Goal: Communication & Community: Answer question/provide support

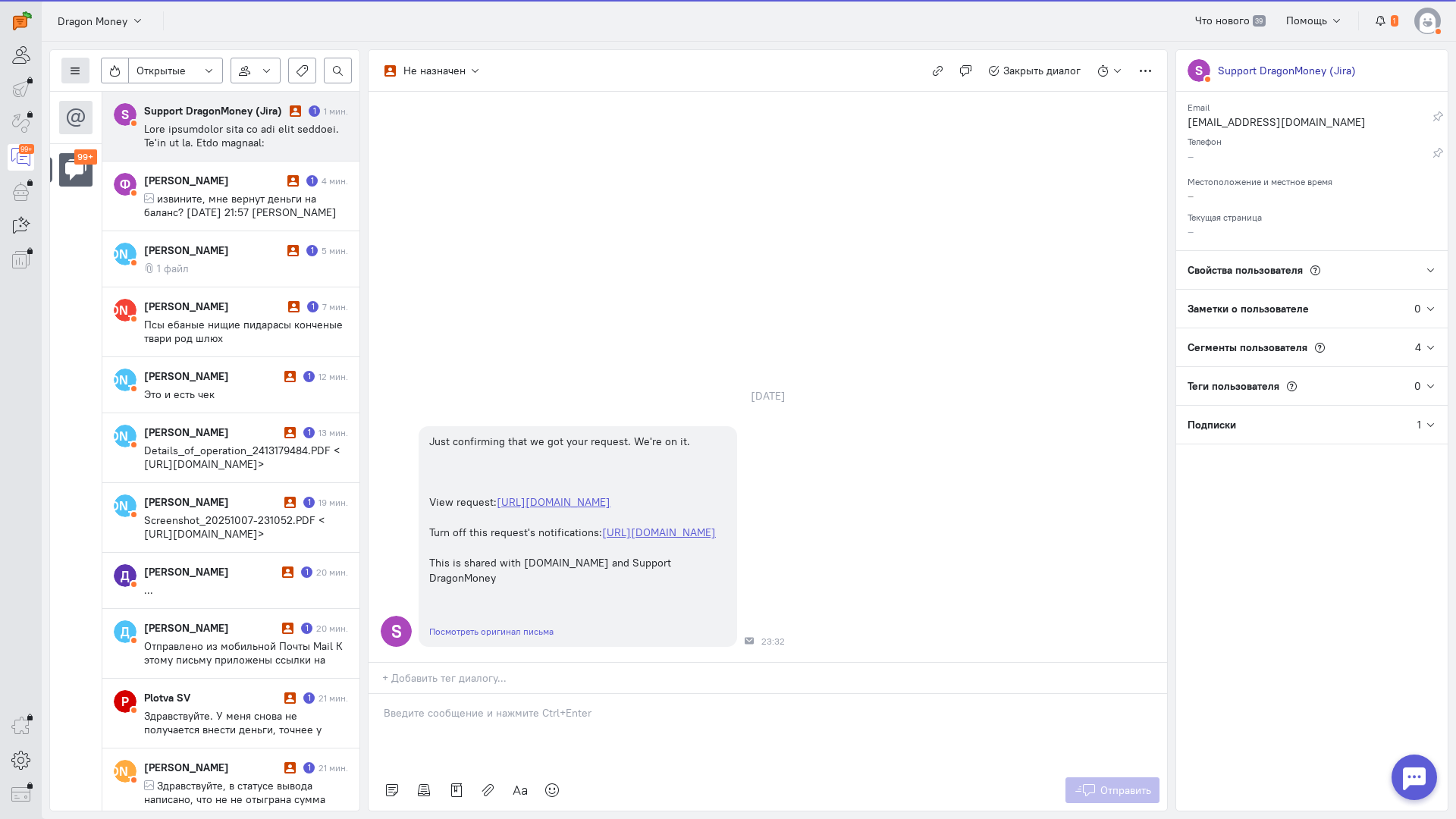
scroll to position [343, 0]
click at [70, 67] on icon at bounding box center [75, 70] width 11 height 11
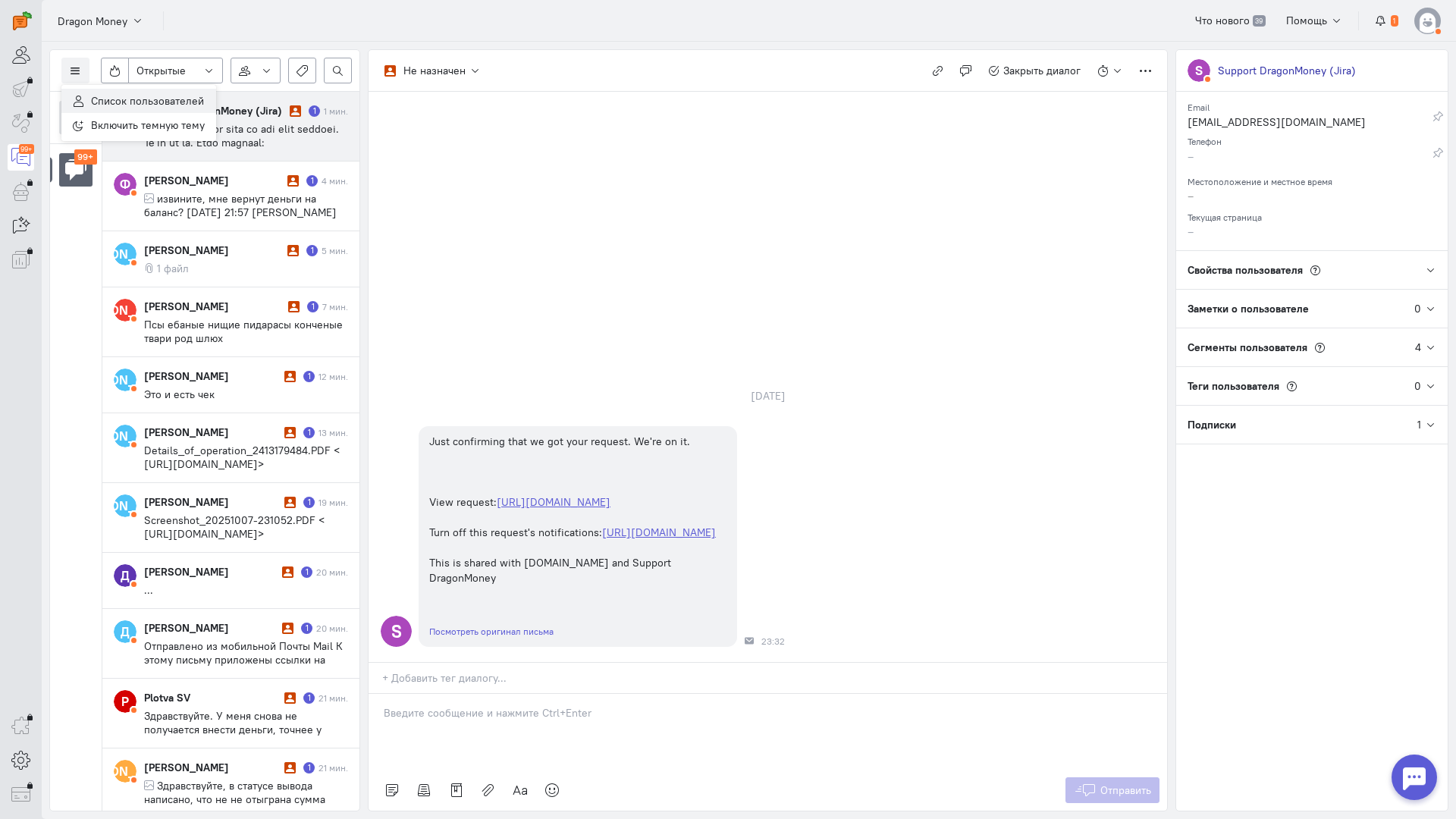
click at [145, 99] on span "Список пользователей" at bounding box center [148, 101] width 113 height 14
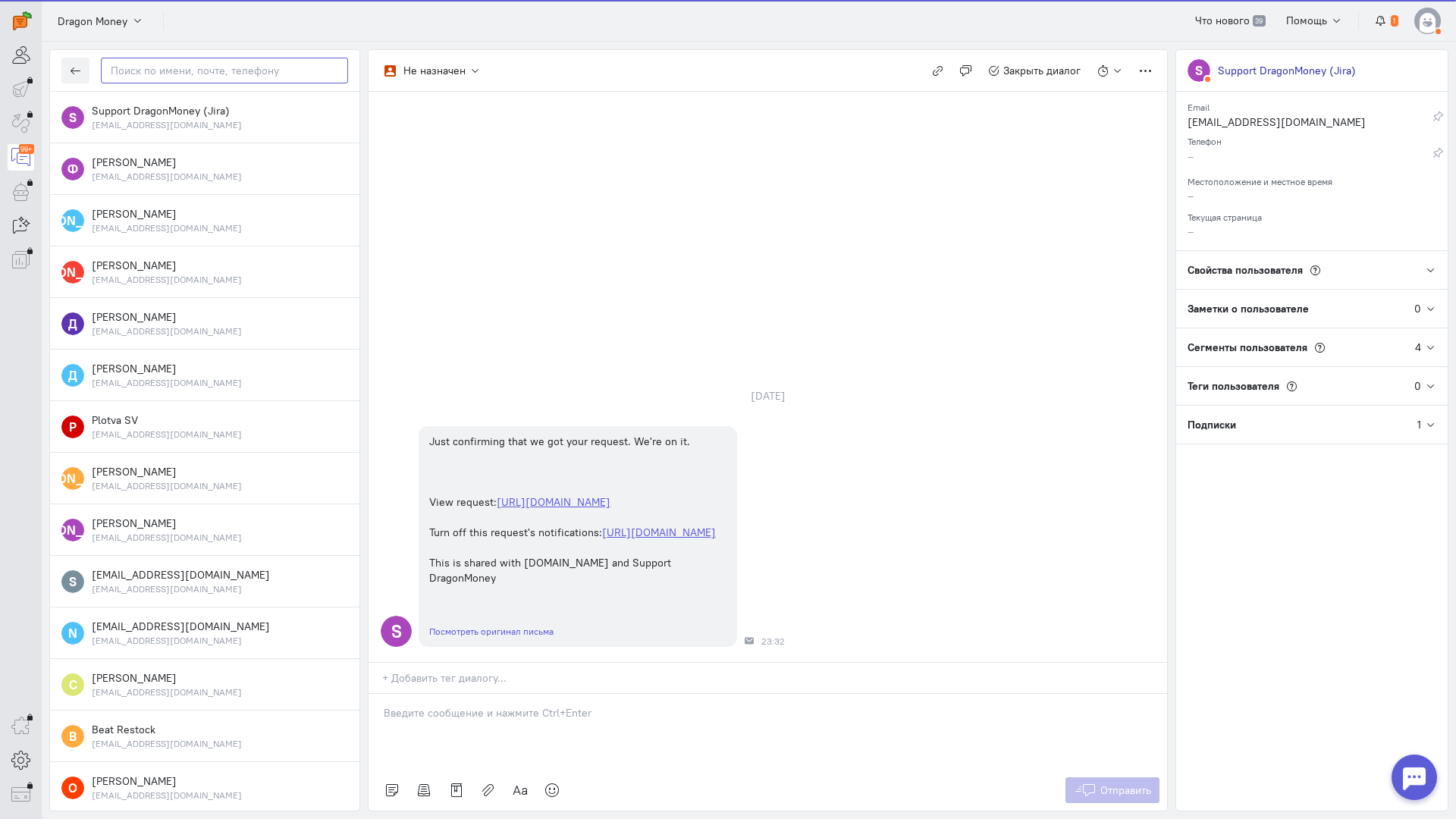
click at [164, 73] on input "text" at bounding box center [224, 70] width 247 height 26
paste input "248693679"
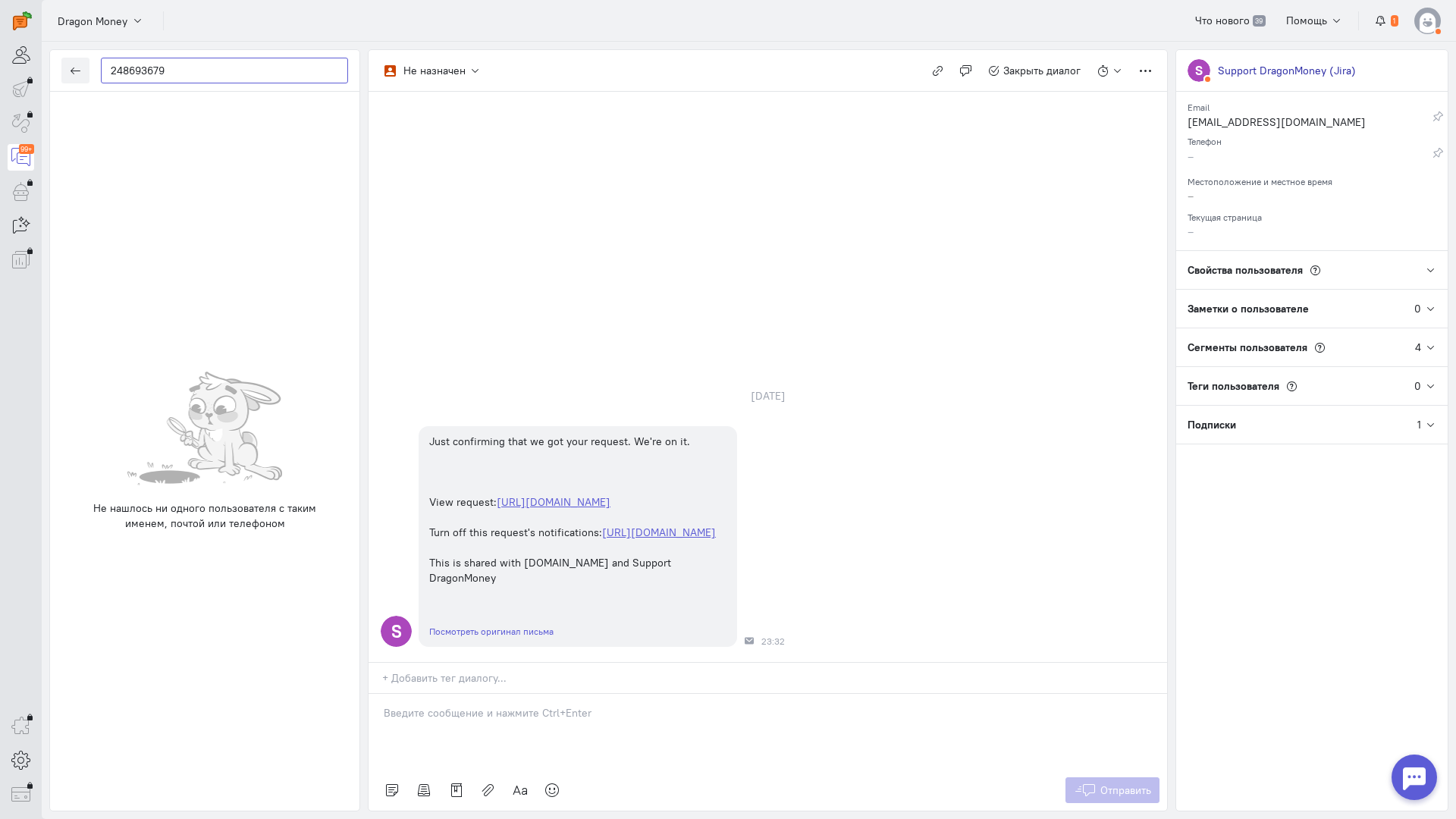
drag, startPoint x: 172, startPoint y: 71, endPoint x: 82, endPoint y: 88, distance: 91.6
click at [80, 87] on div "248693679" at bounding box center [204, 70] width 310 height 42
paste input "[EMAIL_ADDRESS]"
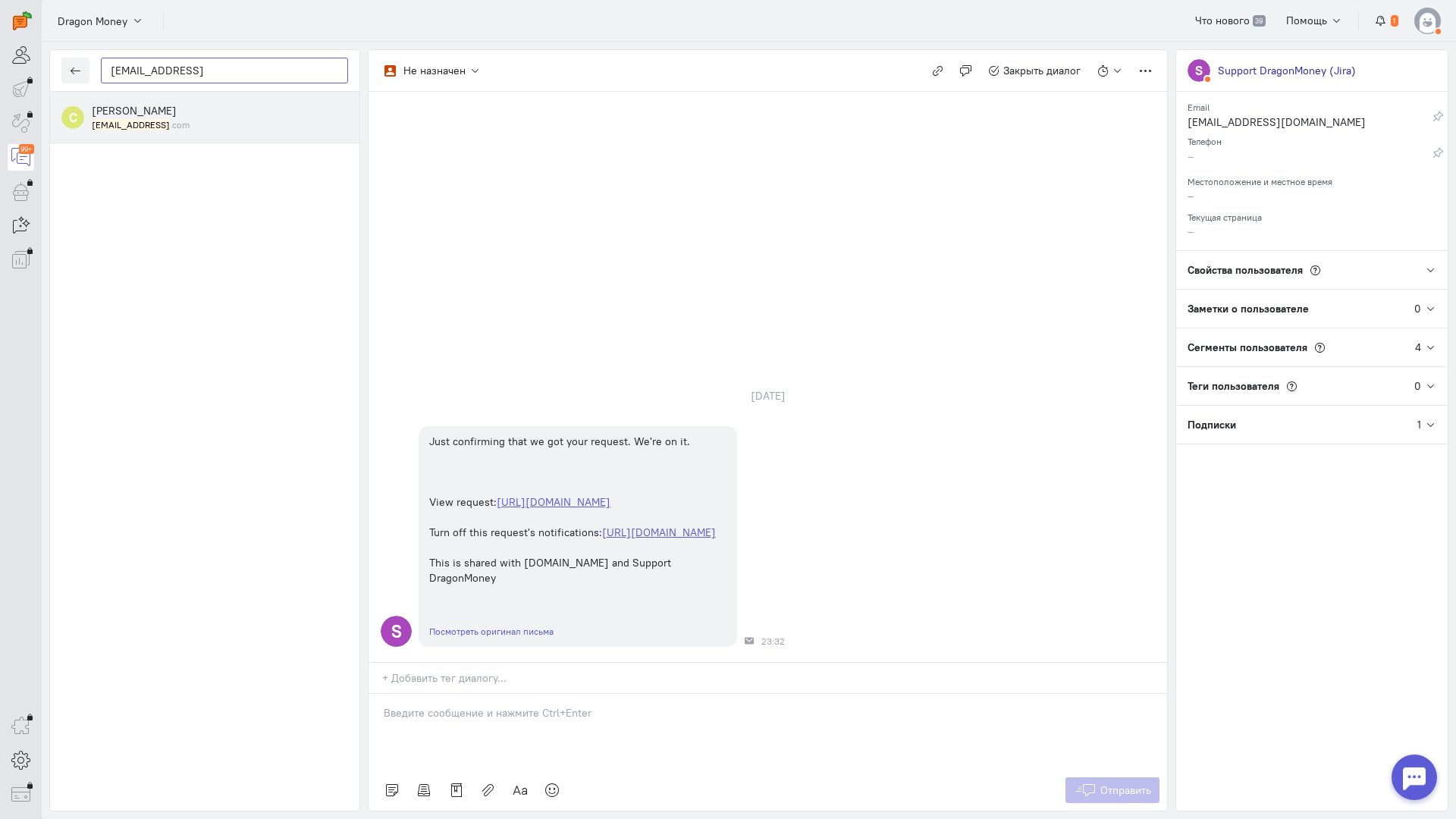
type input "[EMAIL_ADDRESS]"
click at [150, 125] on mark "[EMAIL_ADDRESS]" at bounding box center [131, 125] width 78 height 11
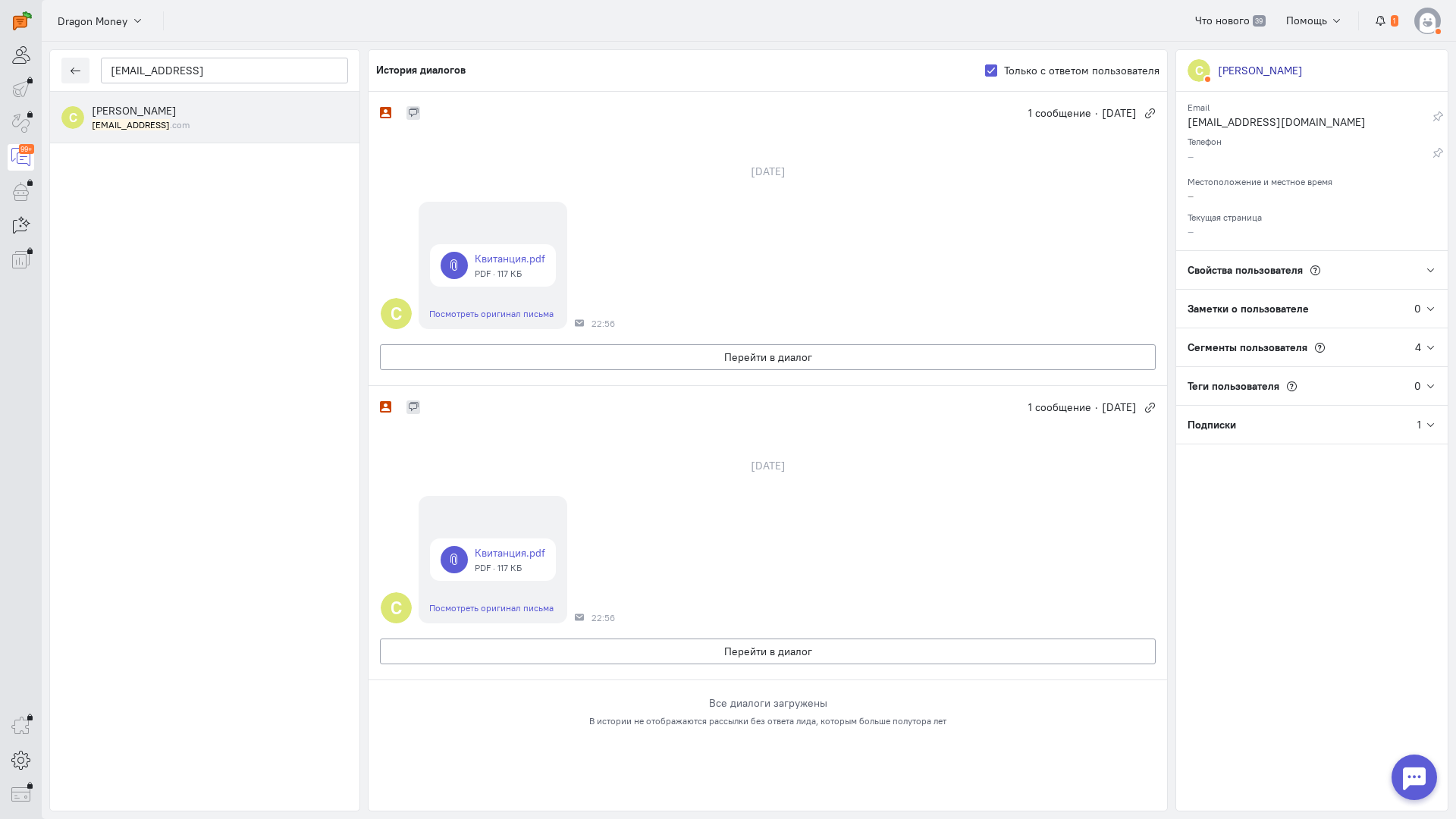
scroll to position [25, 0]
click at [497, 244] on link at bounding box center [492, 265] width 126 height 43
click at [544, 639] on button "Перейти в диалог" at bounding box center [768, 652] width 776 height 26
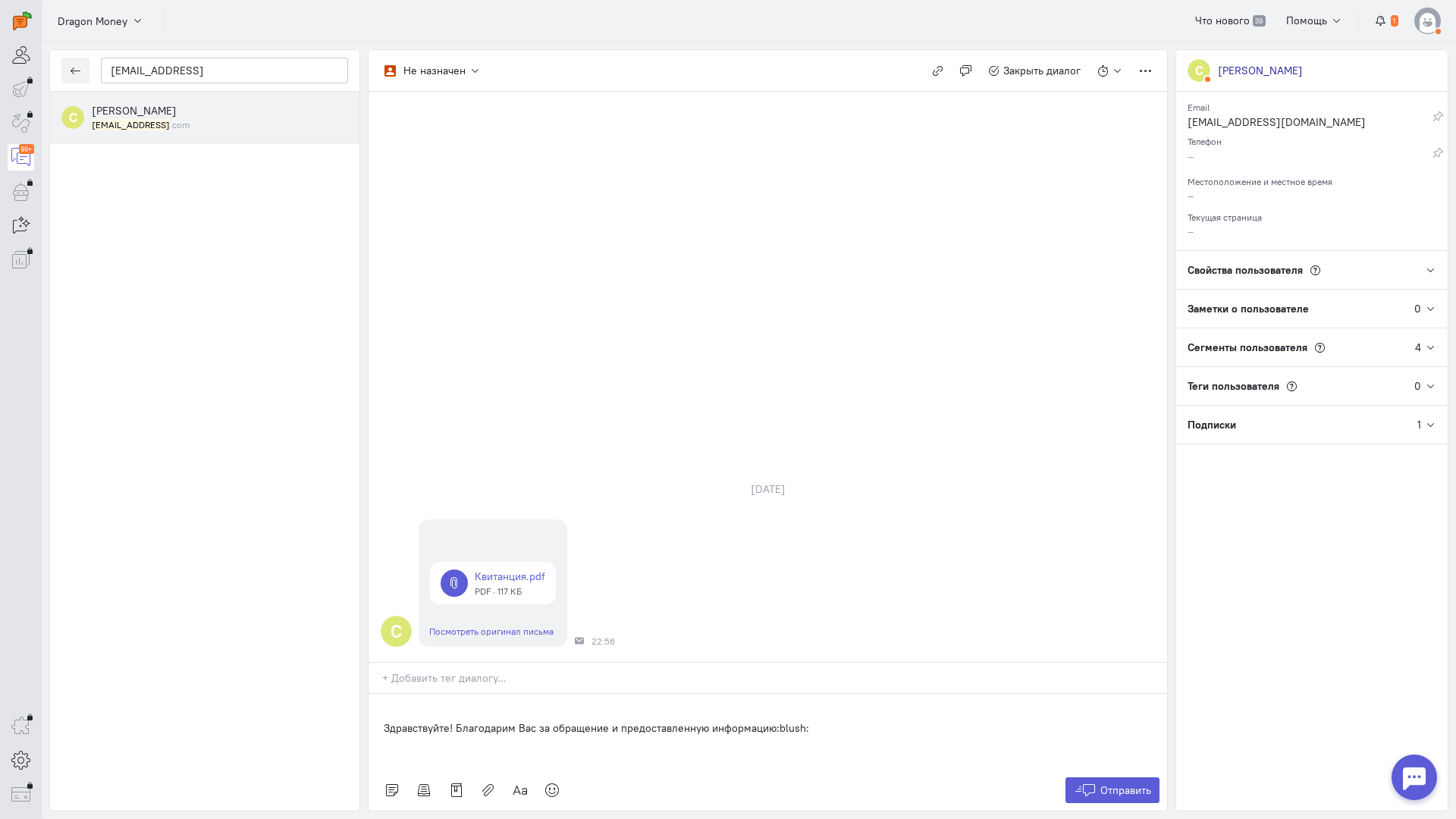
click at [376, 694] on div "Здравствуйте! Благодарим Вас за обращение и предоставленную информацию:blush:" at bounding box center [768, 731] width 798 height 76
click at [1136, 783] on span "Отправить" at bounding box center [1126, 790] width 50 height 14
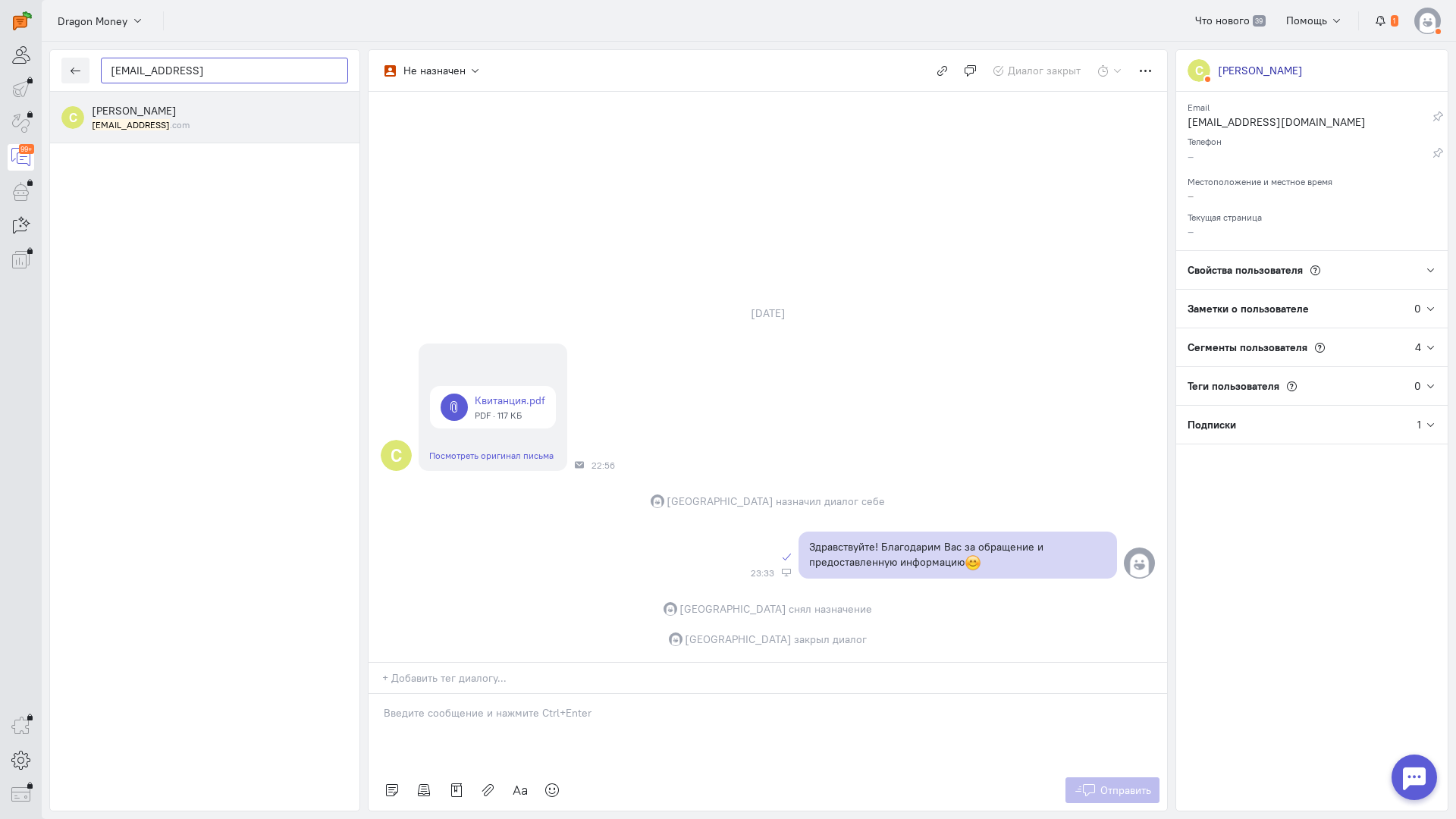
drag, startPoint x: 206, startPoint y: 76, endPoint x: 98, endPoint y: 78, distance: 108.0
click at [98, 78] on div "[EMAIL_ADDRESS]" at bounding box center [204, 70] width 310 height 42
click at [70, 67] on icon "button" at bounding box center [75, 70] width 11 height 11
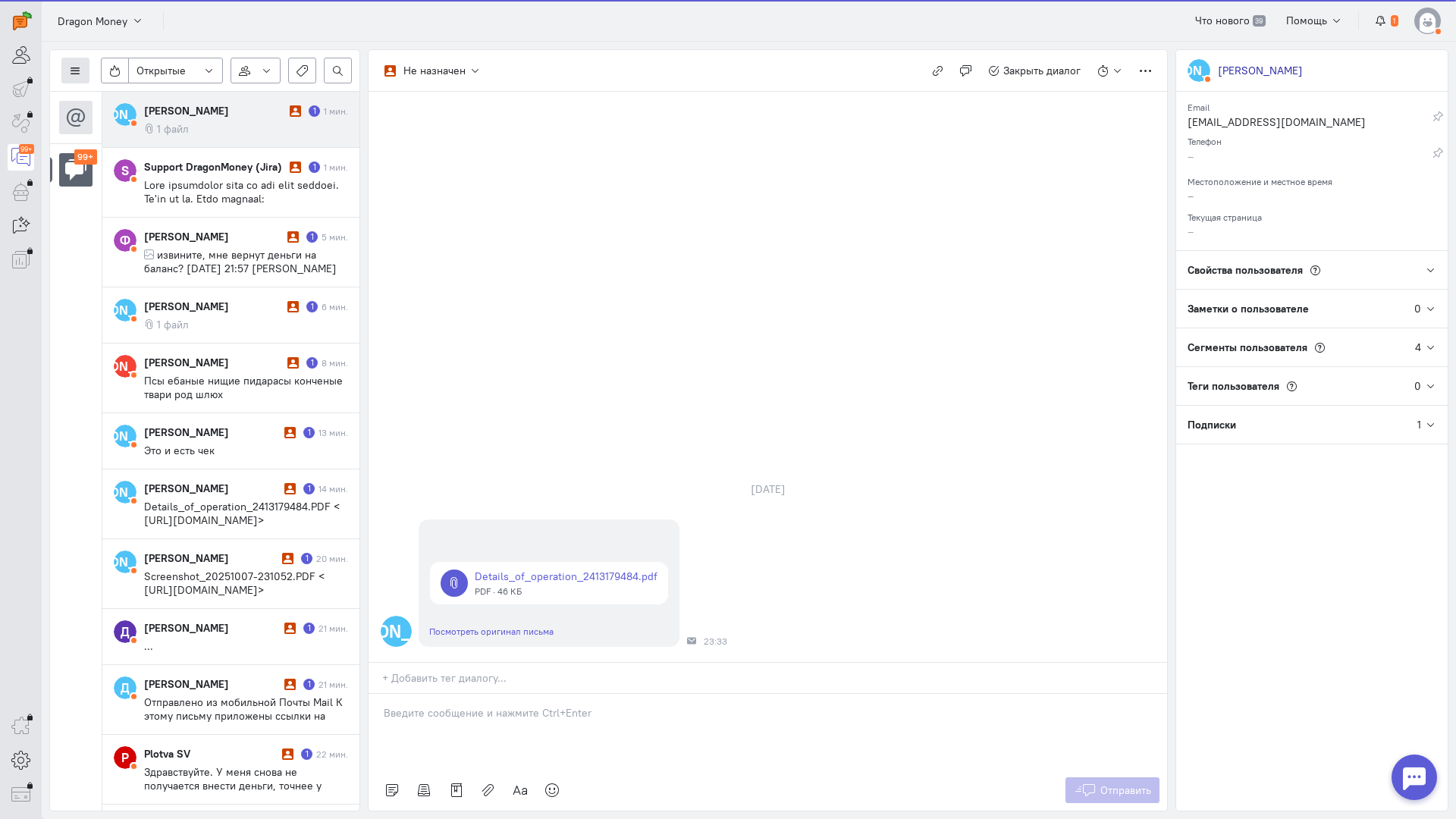
click at [73, 73] on icon at bounding box center [75, 70] width 11 height 11
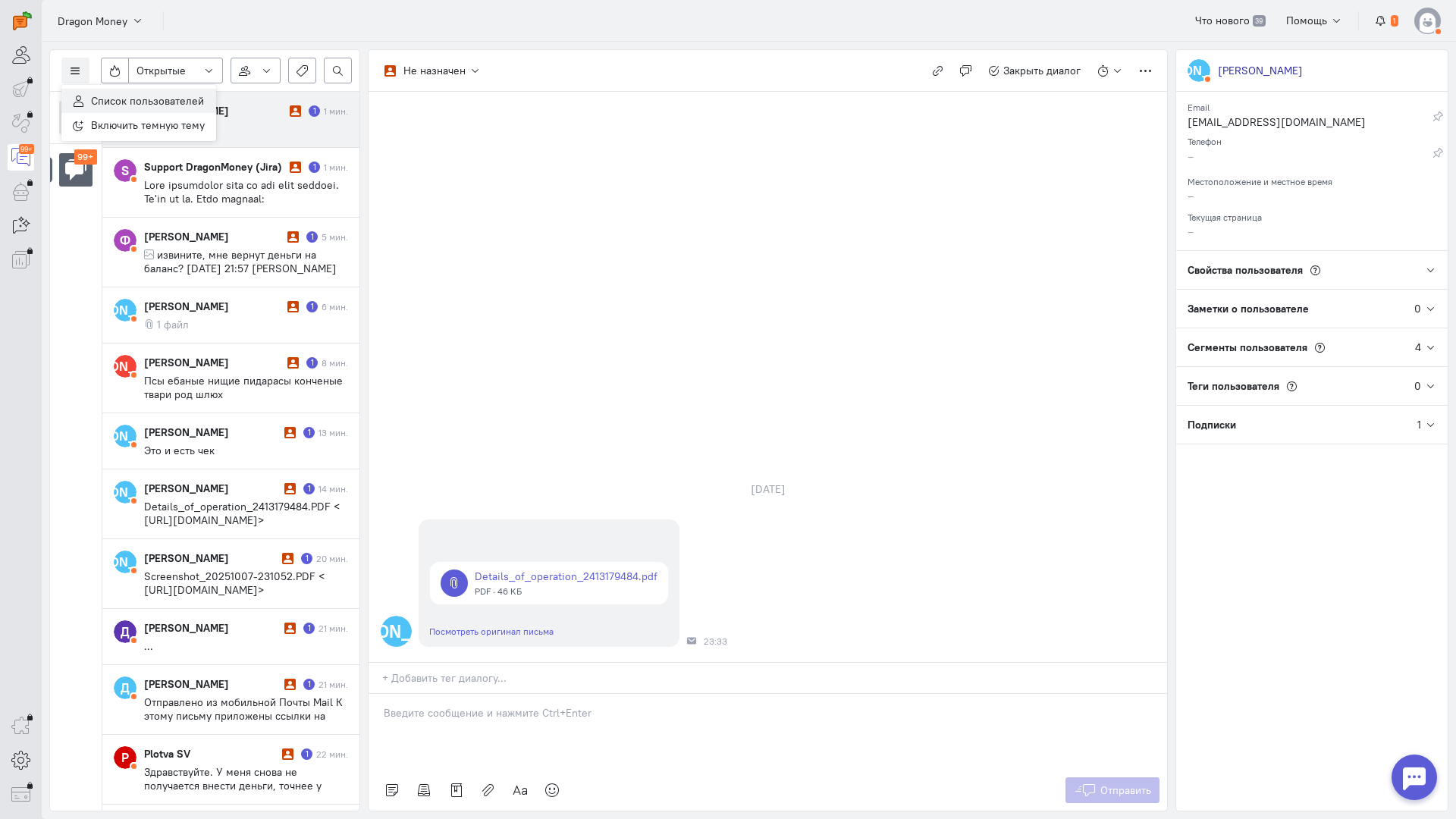
click at [113, 101] on span "Список пользователей" at bounding box center [148, 101] width 113 height 14
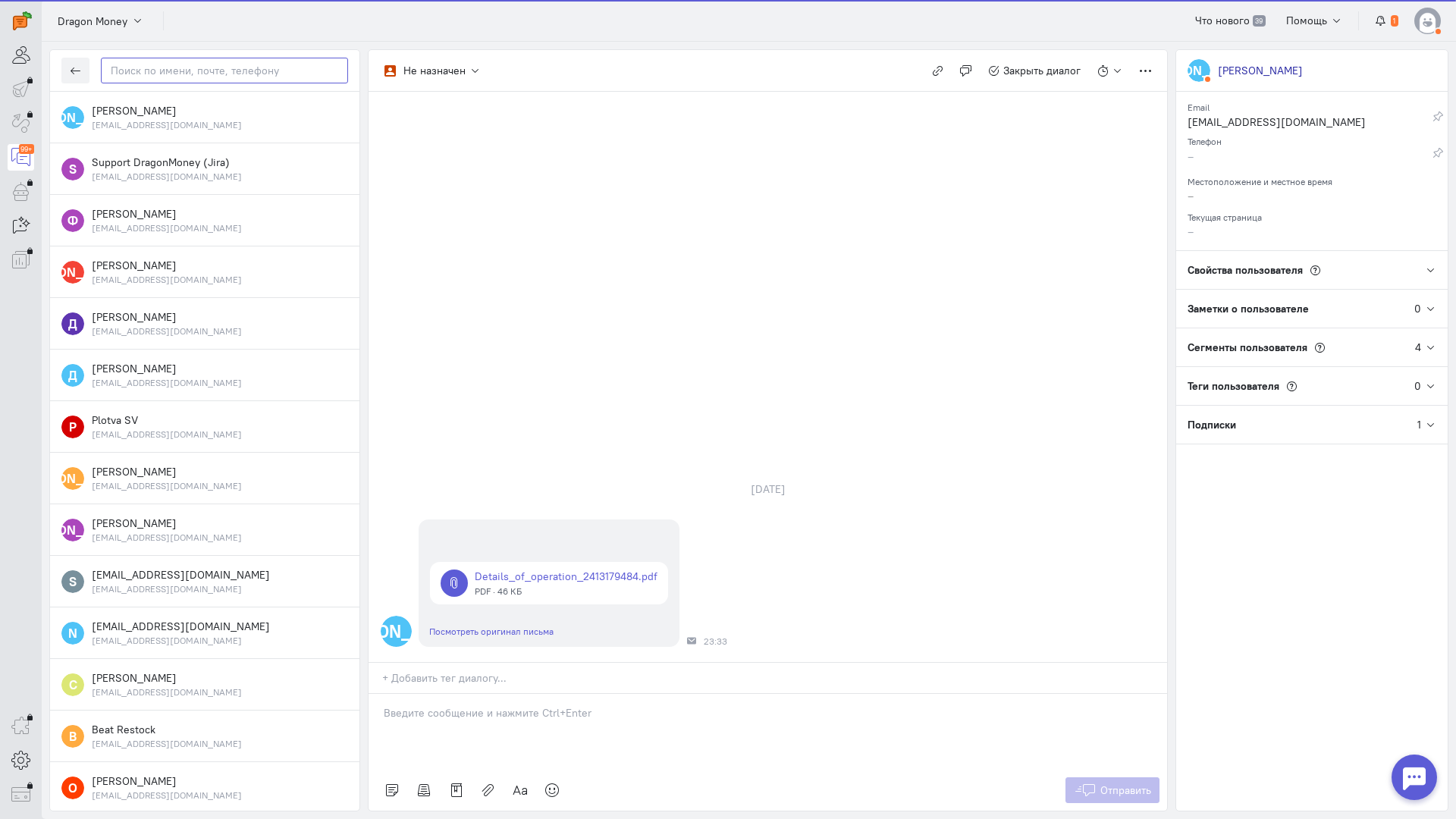
click at [137, 76] on input "text" at bounding box center [224, 70] width 247 height 26
paste input "[EMAIL_ADDRESS]"
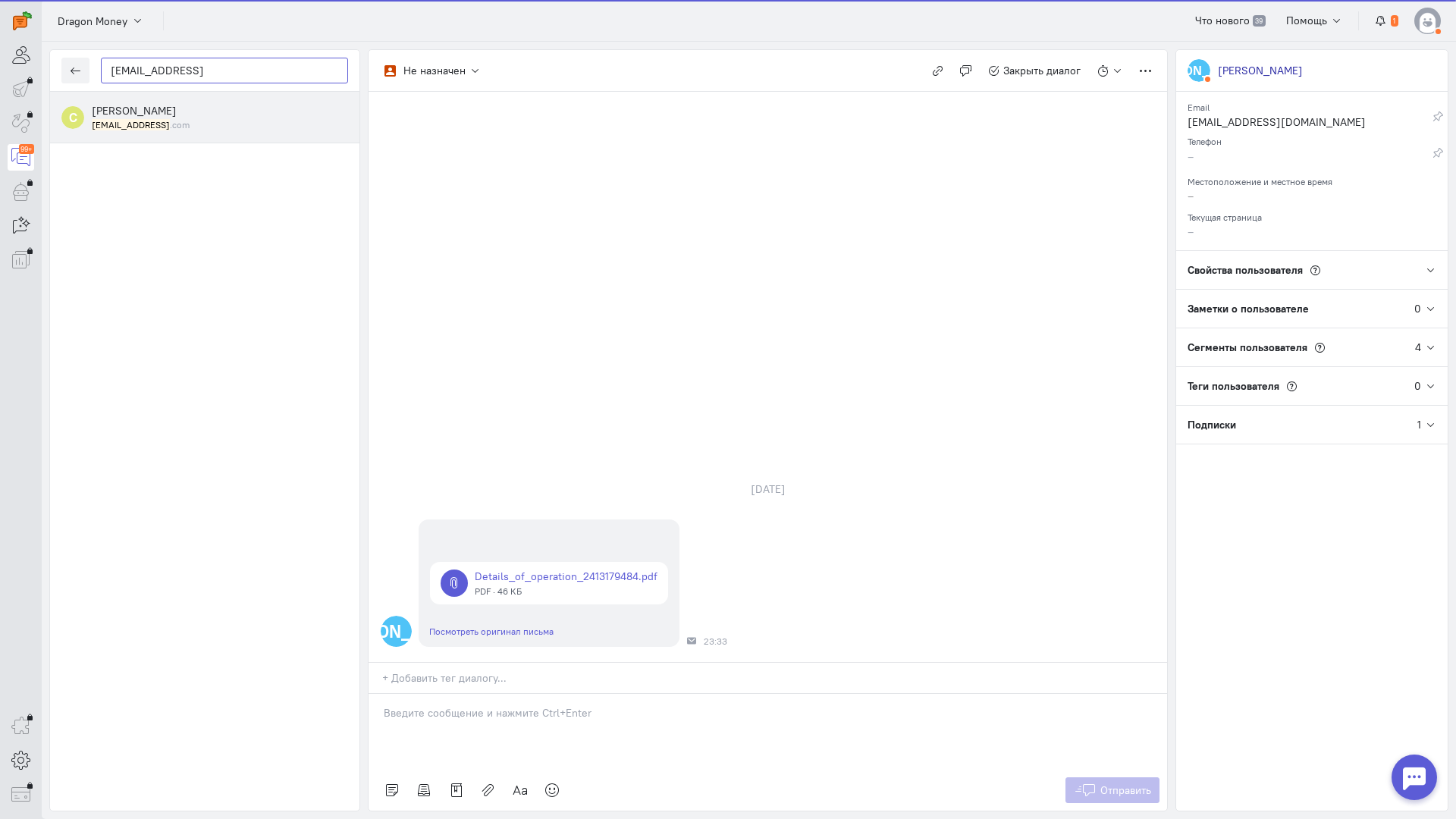
type input "[EMAIL_ADDRESS]"
click at [164, 118] on div "[PERSON_NAME] [EMAIL_ADDRESS] .com" at bounding box center [219, 117] width 256 height 28
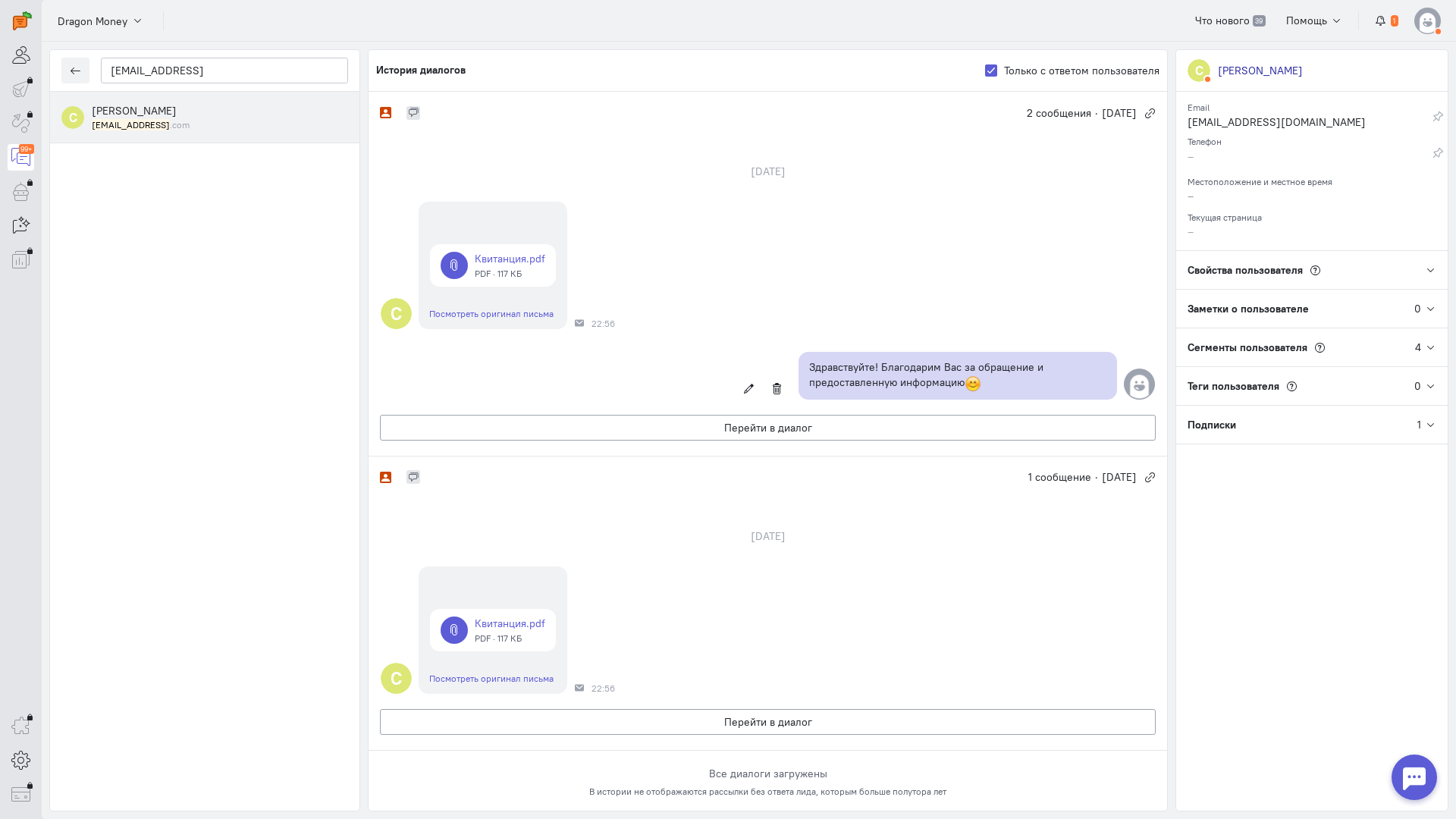
scroll to position [96, 0]
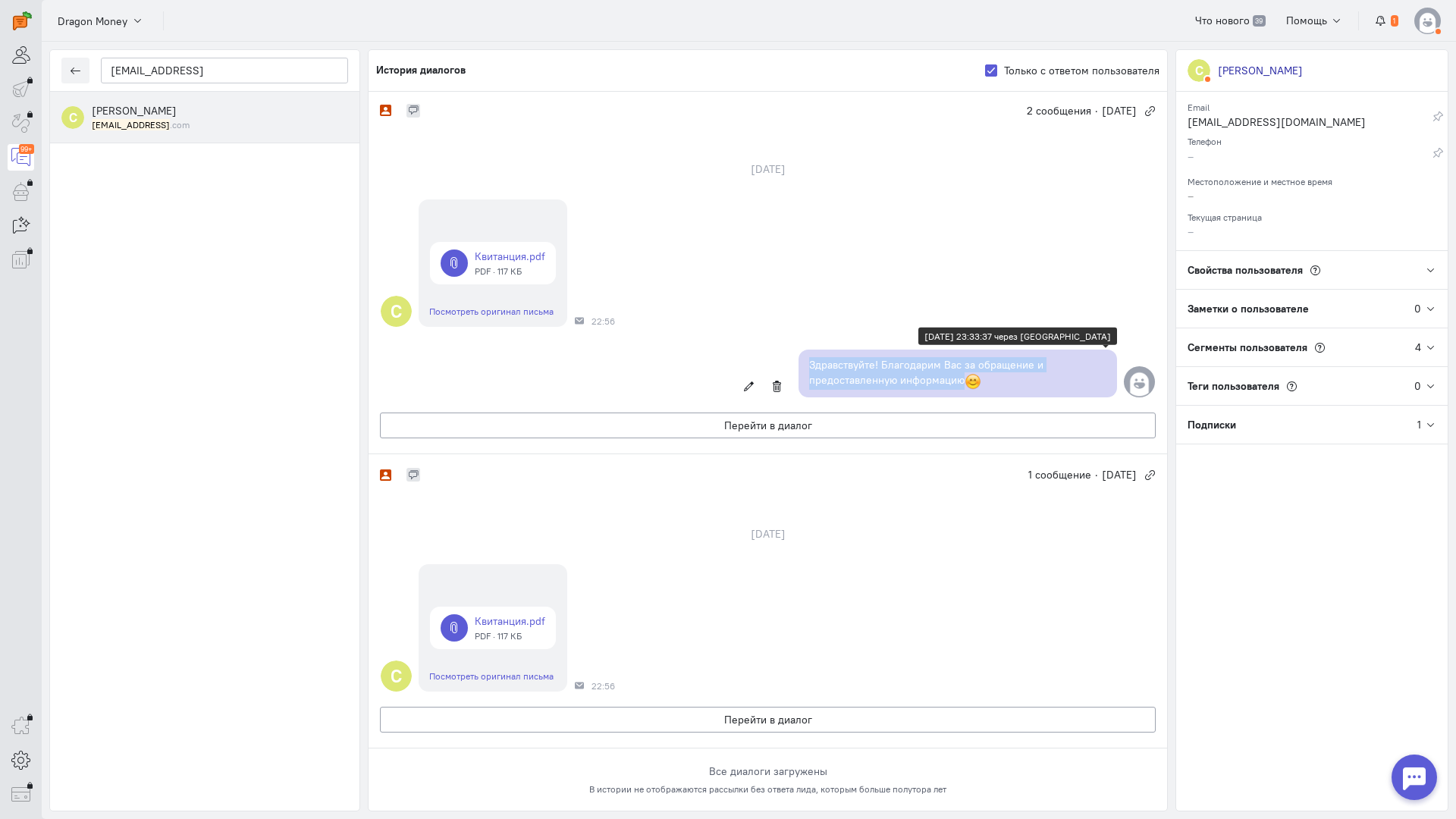
copy p "Здравствуйте! Благодарим Вас за обращение и предоставленную информацию"
drag, startPoint x: 995, startPoint y: 290, endPoint x: 788, endPoint y: 270, distance: 208.0
click at [788, 342] on div "Здравствуйте! Благодарим Вас за обращение и предоставленную информацию [DATE] 2…" at bounding box center [768, 373] width 798 height 63
click at [655, 707] on button "Перейти в диалог" at bounding box center [768, 720] width 776 height 26
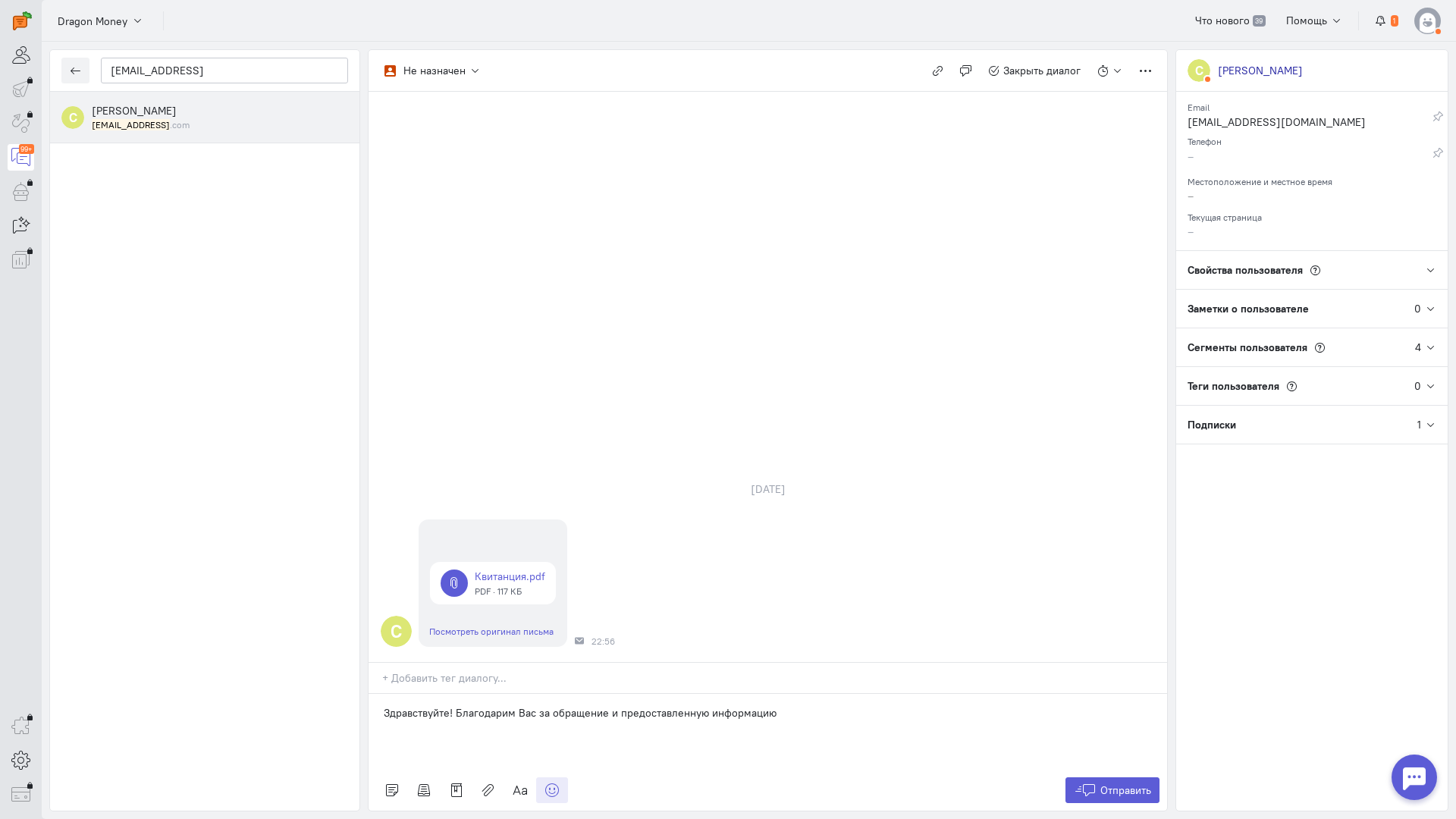
click at [557, 782] on icon at bounding box center [552, 790] width 15 height 15
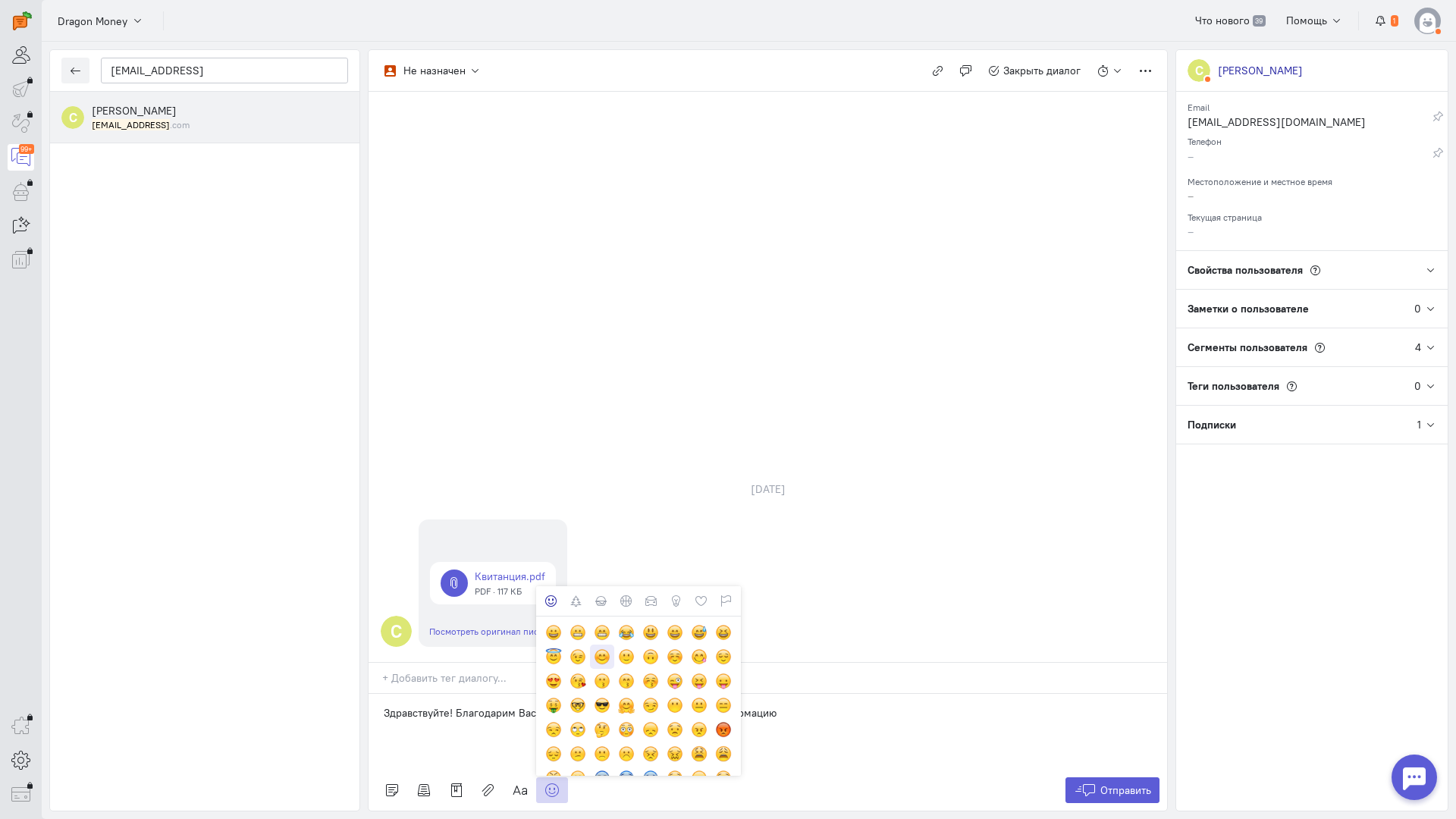
click at [596, 648] on div at bounding box center [603, 657] width 17 height 17
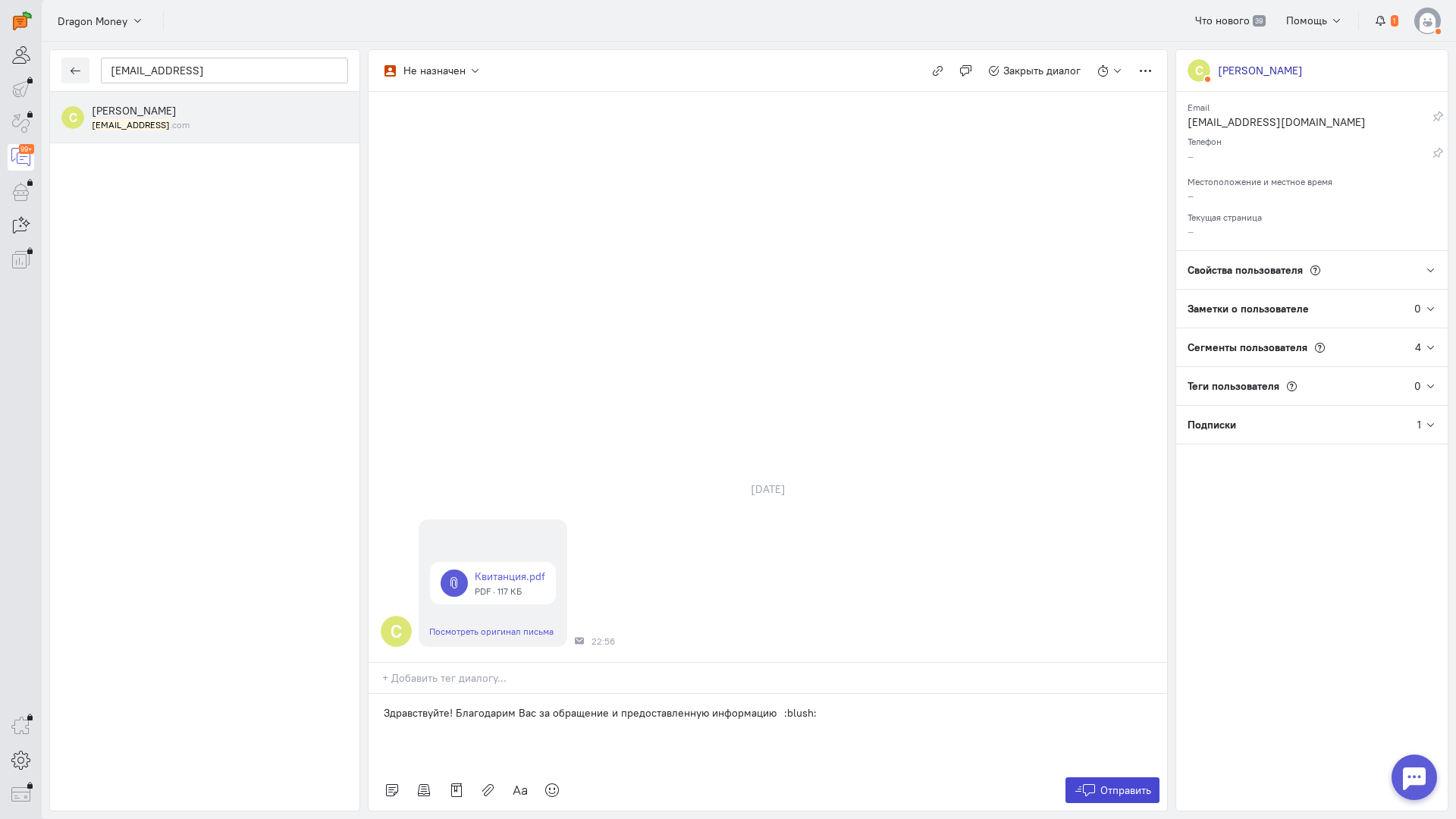
click at [1107, 783] on span "Отправить" at bounding box center [1126, 790] width 50 height 14
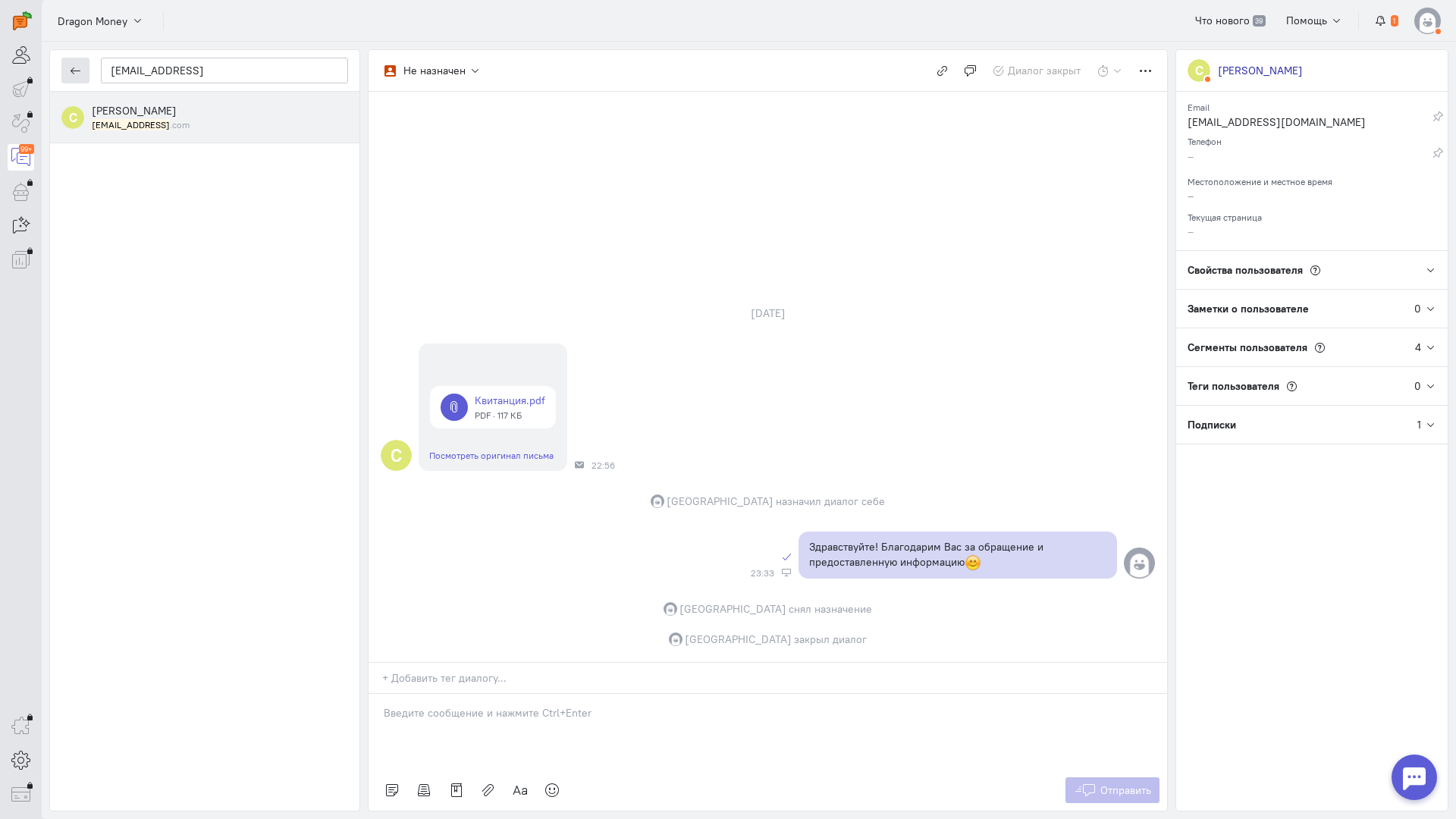
click at [72, 70] on icon "button" at bounding box center [75, 70] width 11 height 11
